Goal: Information Seeking & Learning: Learn about a topic

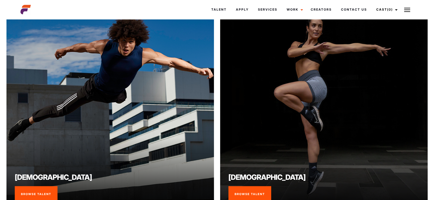
scroll to position [400, 0]
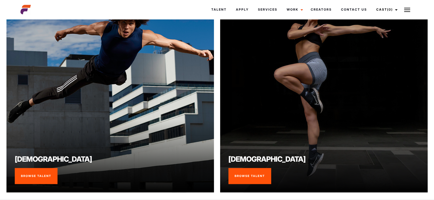
click at [245, 171] on link "Browse Talent" at bounding box center [249, 176] width 43 height 16
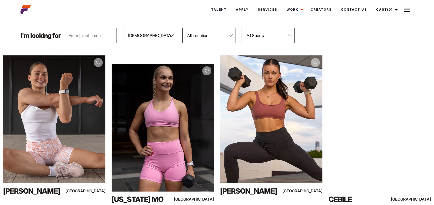
scroll to position [64, 0]
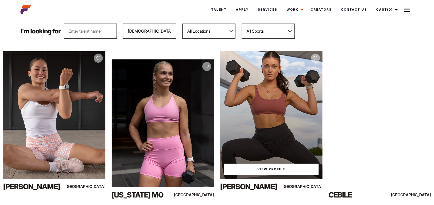
click at [275, 149] on div "View Profile" at bounding box center [271, 115] width 102 height 128
click at [269, 172] on link "View Profile" at bounding box center [271, 169] width 94 height 11
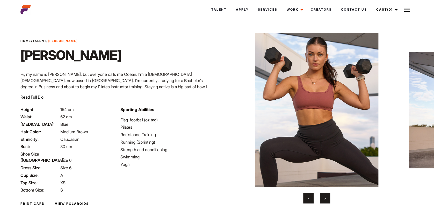
click at [325, 201] on button "›" at bounding box center [325, 198] width 10 height 10
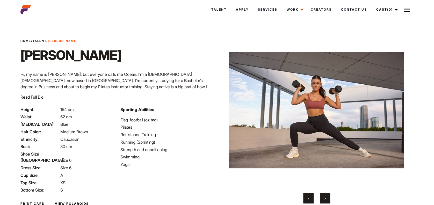
scroll to position [14, 0]
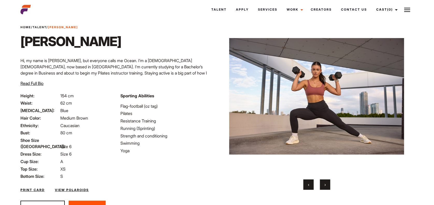
click at [327, 185] on button "›" at bounding box center [325, 184] width 10 height 10
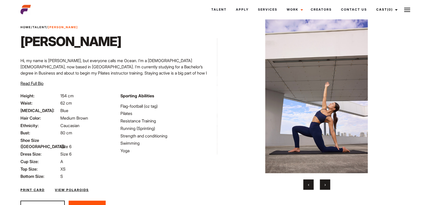
click at [325, 186] on span "›" at bounding box center [324, 184] width 1 height 5
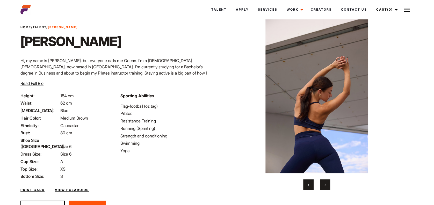
click at [325, 186] on span "›" at bounding box center [324, 184] width 1 height 5
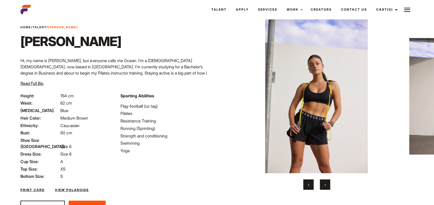
click at [325, 186] on span "›" at bounding box center [324, 184] width 1 height 5
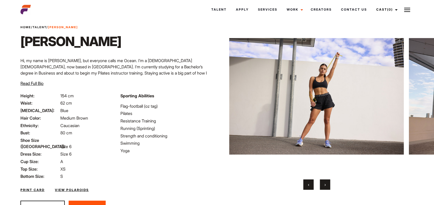
click at [325, 186] on span "›" at bounding box center [324, 184] width 1 height 5
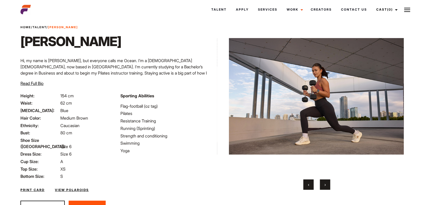
click at [325, 186] on span "›" at bounding box center [324, 184] width 1 height 5
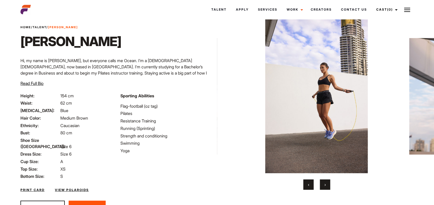
click at [325, 186] on span "›" at bounding box center [324, 184] width 1 height 5
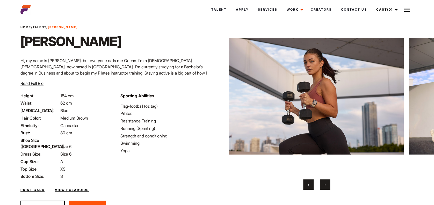
click at [307, 183] on button "‹" at bounding box center [308, 184] width 10 height 10
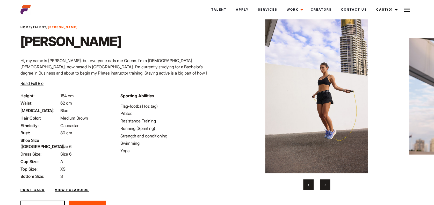
click at [327, 184] on button "›" at bounding box center [325, 184] width 10 height 10
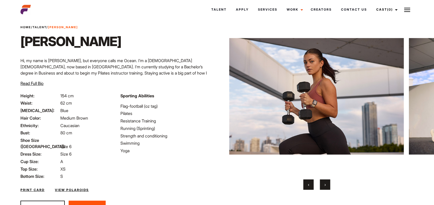
click at [327, 184] on button "›" at bounding box center [325, 184] width 10 height 10
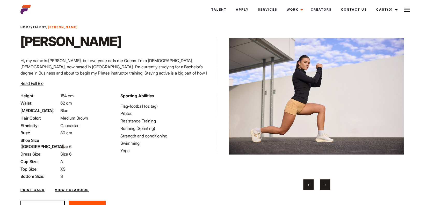
click at [327, 184] on button "›" at bounding box center [325, 184] width 10 height 10
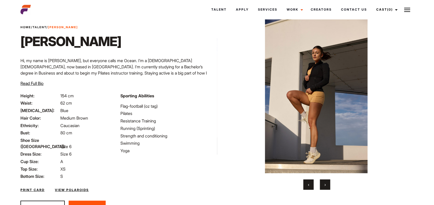
click at [327, 184] on button "›" at bounding box center [325, 184] width 10 height 10
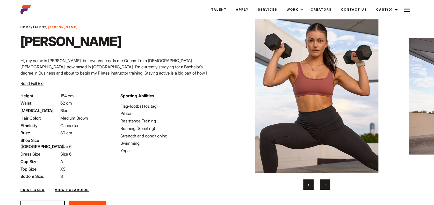
click at [327, 184] on button "›" at bounding box center [325, 184] width 10 height 10
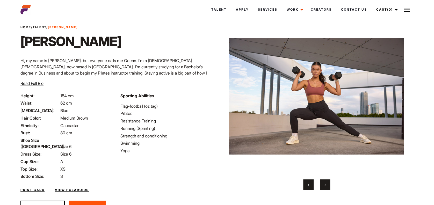
click at [72, 188] on link "View Polaroids" at bounding box center [72, 190] width 34 height 5
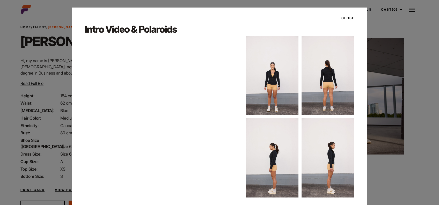
click at [344, 17] on button "Close" at bounding box center [346, 18] width 16 height 9
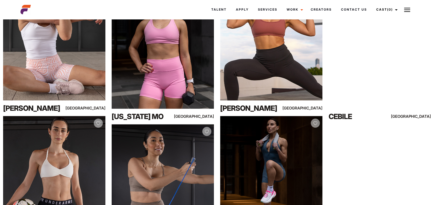
scroll to position [230, 0]
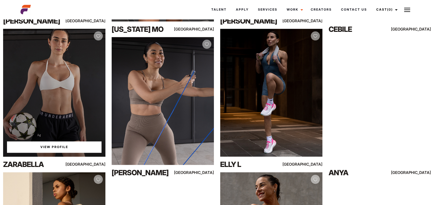
click at [58, 130] on div "View Profile" at bounding box center [54, 93] width 102 height 128
click at [56, 144] on link "View Profile" at bounding box center [54, 146] width 94 height 11
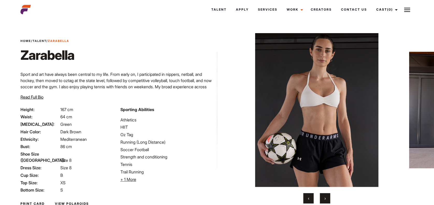
click at [323, 197] on button "›" at bounding box center [325, 198] width 10 height 10
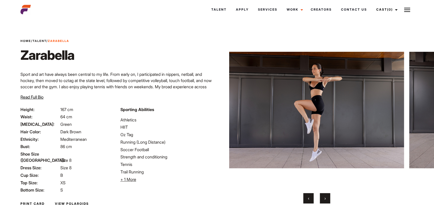
click at [323, 197] on button "›" at bounding box center [325, 198] width 10 height 10
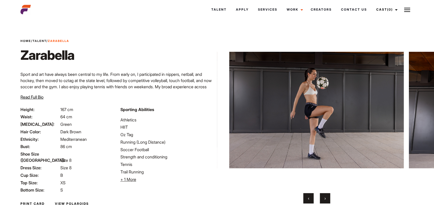
click at [323, 197] on button "›" at bounding box center [325, 198] width 10 height 10
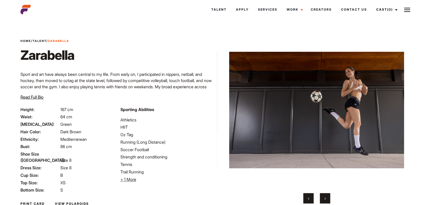
click at [323, 197] on button "›" at bounding box center [325, 198] width 10 height 10
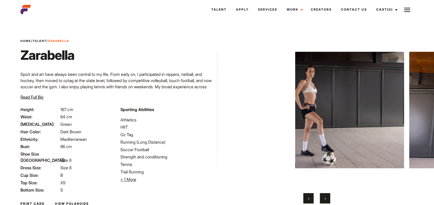
click at [323, 197] on button "›" at bounding box center [325, 198] width 10 height 10
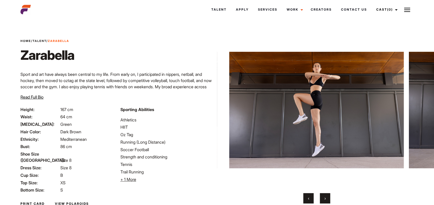
click at [323, 197] on button "›" at bounding box center [325, 198] width 10 height 10
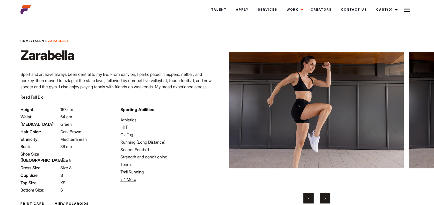
click at [323, 197] on button "›" at bounding box center [325, 198] width 10 height 10
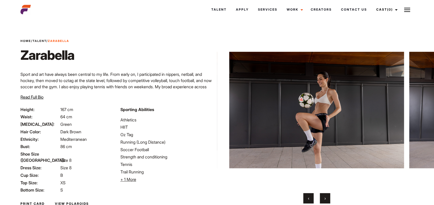
click at [323, 197] on button "›" at bounding box center [325, 198] width 10 height 10
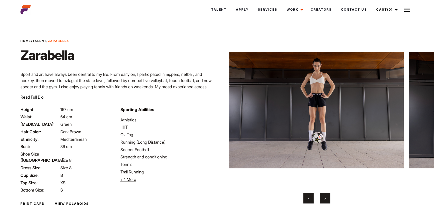
click at [323, 197] on button "›" at bounding box center [325, 198] width 10 height 10
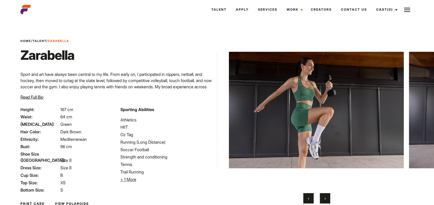
click at [323, 197] on button "›" at bounding box center [325, 198] width 10 height 10
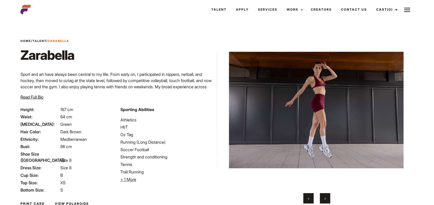
click at [323, 197] on button "›" at bounding box center [325, 198] width 10 height 10
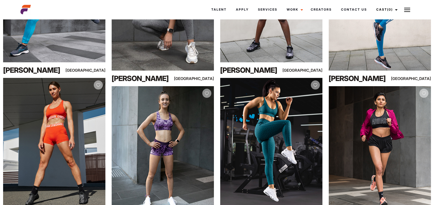
scroll to position [5501, 0]
